Goal: Task Accomplishment & Management: Use online tool/utility

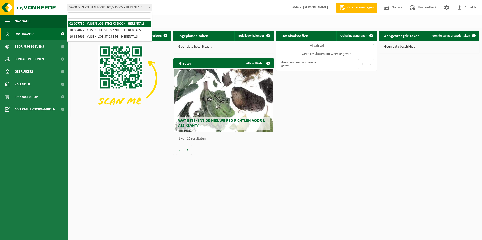
click at [149, 8] on b at bounding box center [149, 7] width 2 height 1
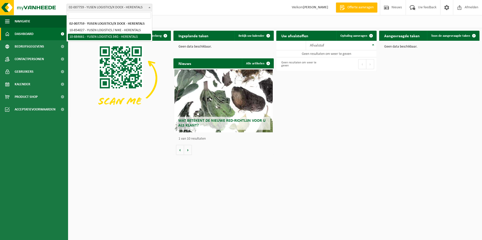
select select "111971"
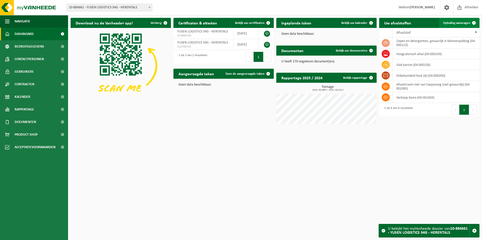
click at [461, 23] on span "Ophaling aanvragen" at bounding box center [456, 22] width 27 height 3
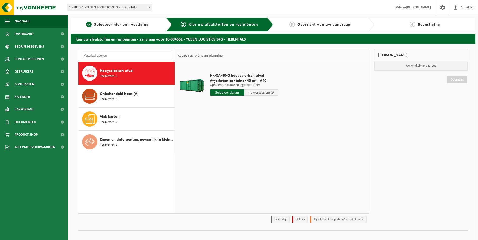
click at [225, 93] on input "text" at bounding box center [227, 92] width 34 height 6
click at [242, 145] on div "21" at bounding box center [241, 145] width 9 height 8
type input "Van 2025-08-21"
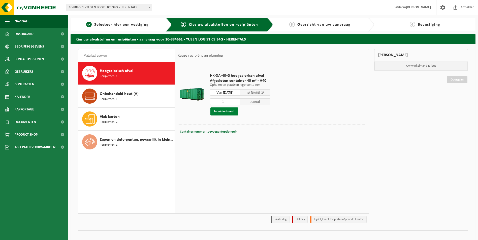
click at [225, 111] on button "In winkelmand" at bounding box center [224, 112] width 28 height 8
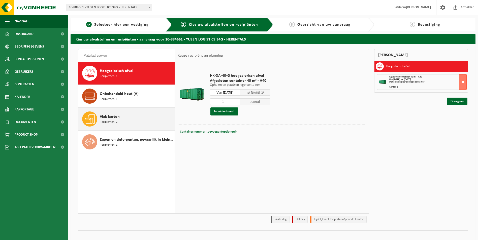
click at [115, 120] on span "Recipiënten: 2" at bounding box center [109, 122] width 18 height 5
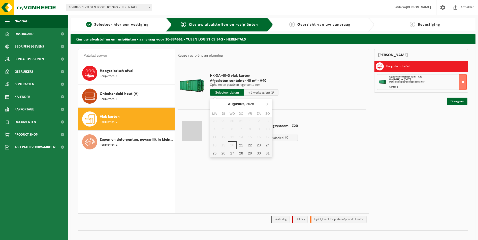
click at [230, 93] on input "text" at bounding box center [227, 92] width 34 height 6
click at [242, 146] on div "21" at bounding box center [241, 145] width 9 height 8
type input "Van 2025-08-21"
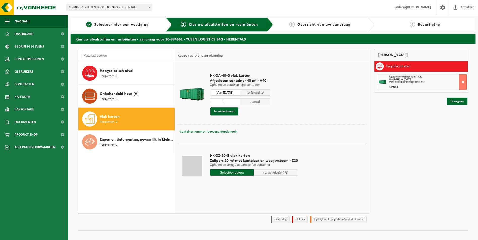
click at [194, 133] on span "Containernummer toevoegen(optioneel)" at bounding box center [208, 131] width 57 height 3
type input "A40-063"
click at [227, 112] on button "In winkelmand" at bounding box center [224, 112] width 28 height 8
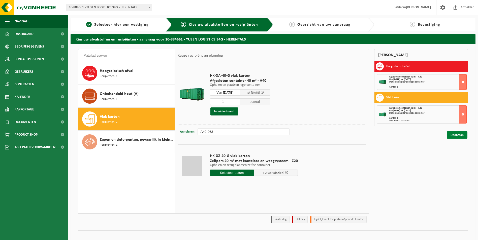
click at [456, 137] on link "Doorgaan" at bounding box center [457, 134] width 21 height 7
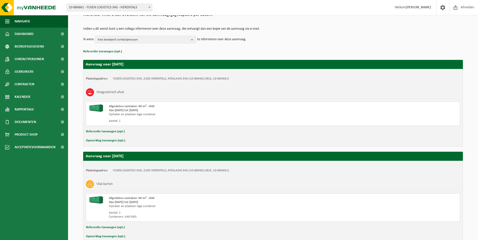
scroll to position [72, 0]
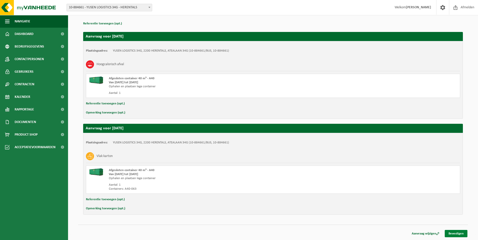
click at [461, 234] on link "Bevestigen" at bounding box center [456, 233] width 23 height 7
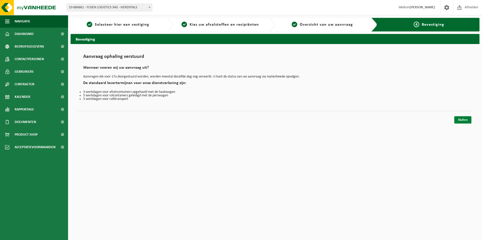
click at [461, 121] on link "Sluiten" at bounding box center [462, 119] width 17 height 7
